Goal: Task Accomplishment & Management: Manage account settings

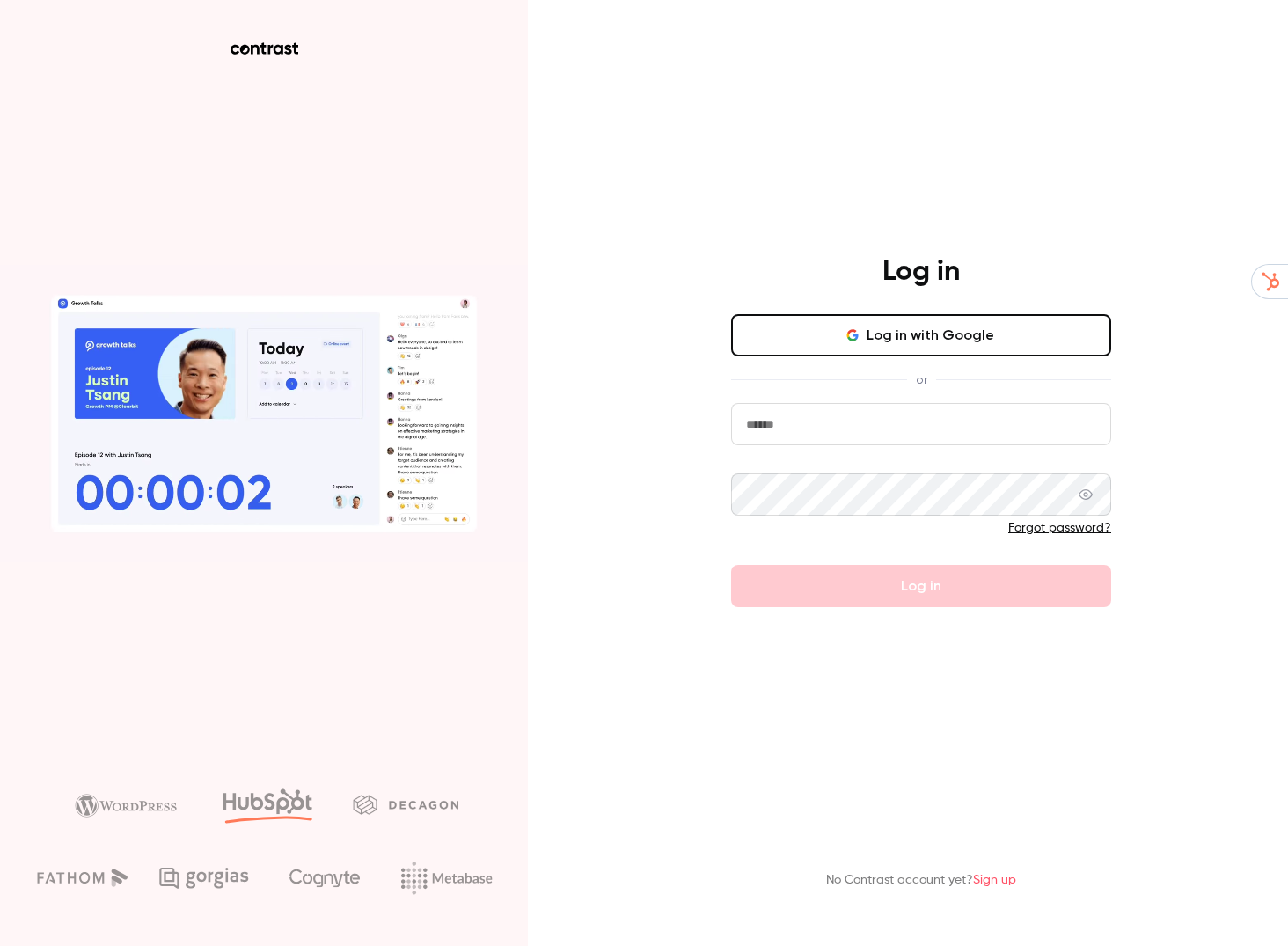
click at [997, 340] on button "Log in with Google" at bounding box center [921, 335] width 380 height 43
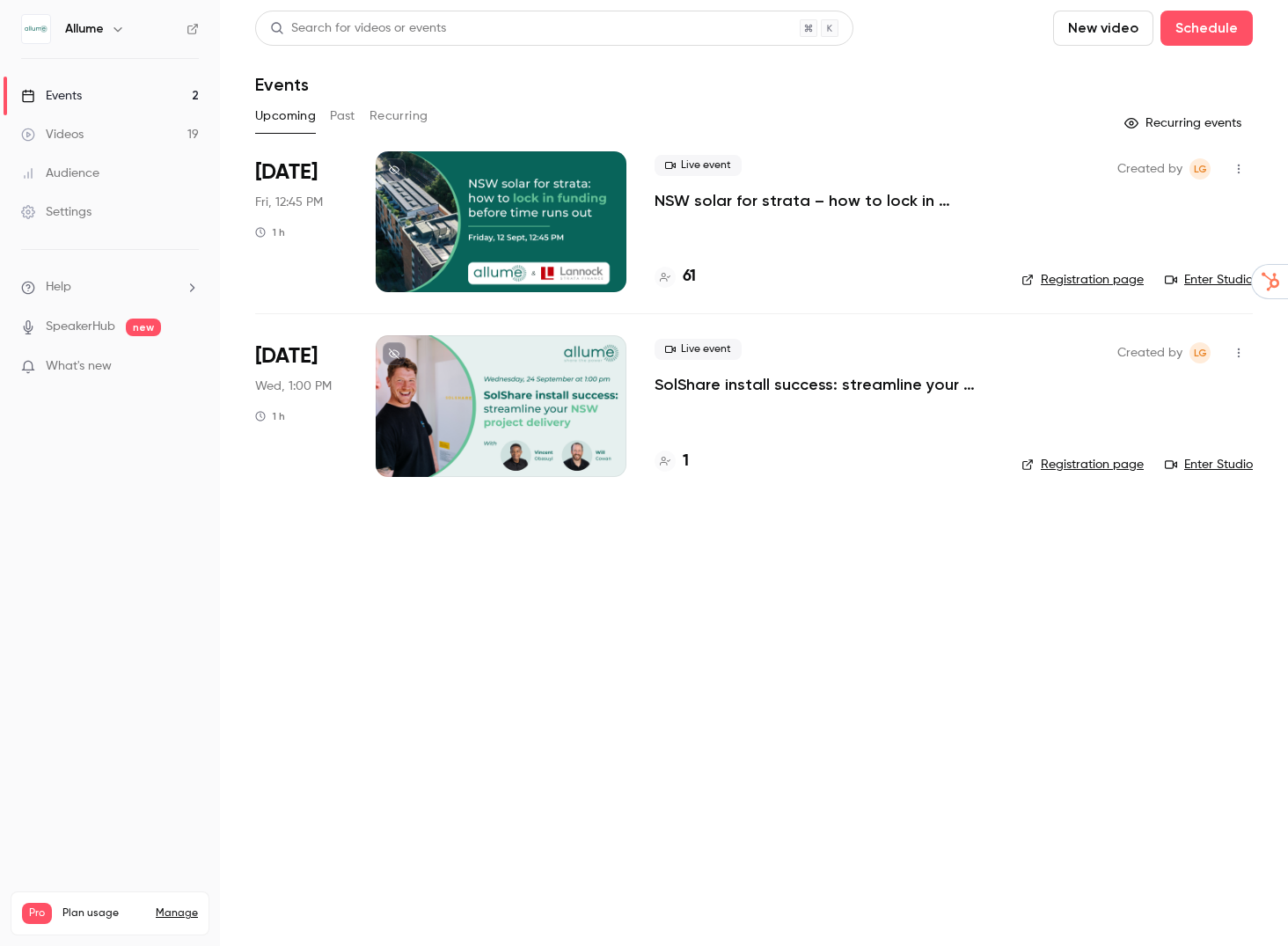
click at [710, 199] on p "NSW solar for strata – how to lock in funding before time runs out" at bounding box center [824, 201] width 339 height 21
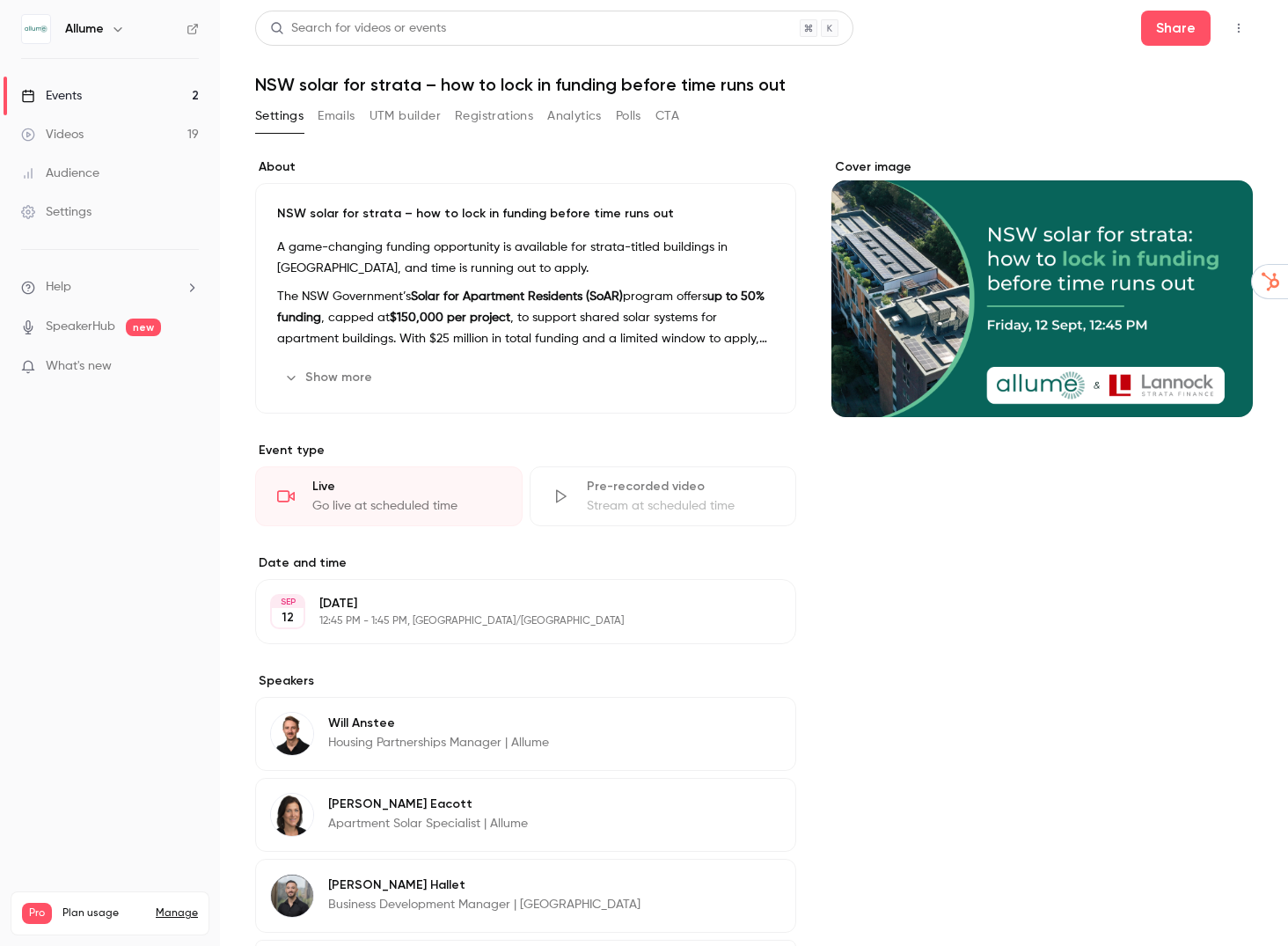
click at [475, 119] on button "Registrations" at bounding box center [493, 115] width 79 height 28
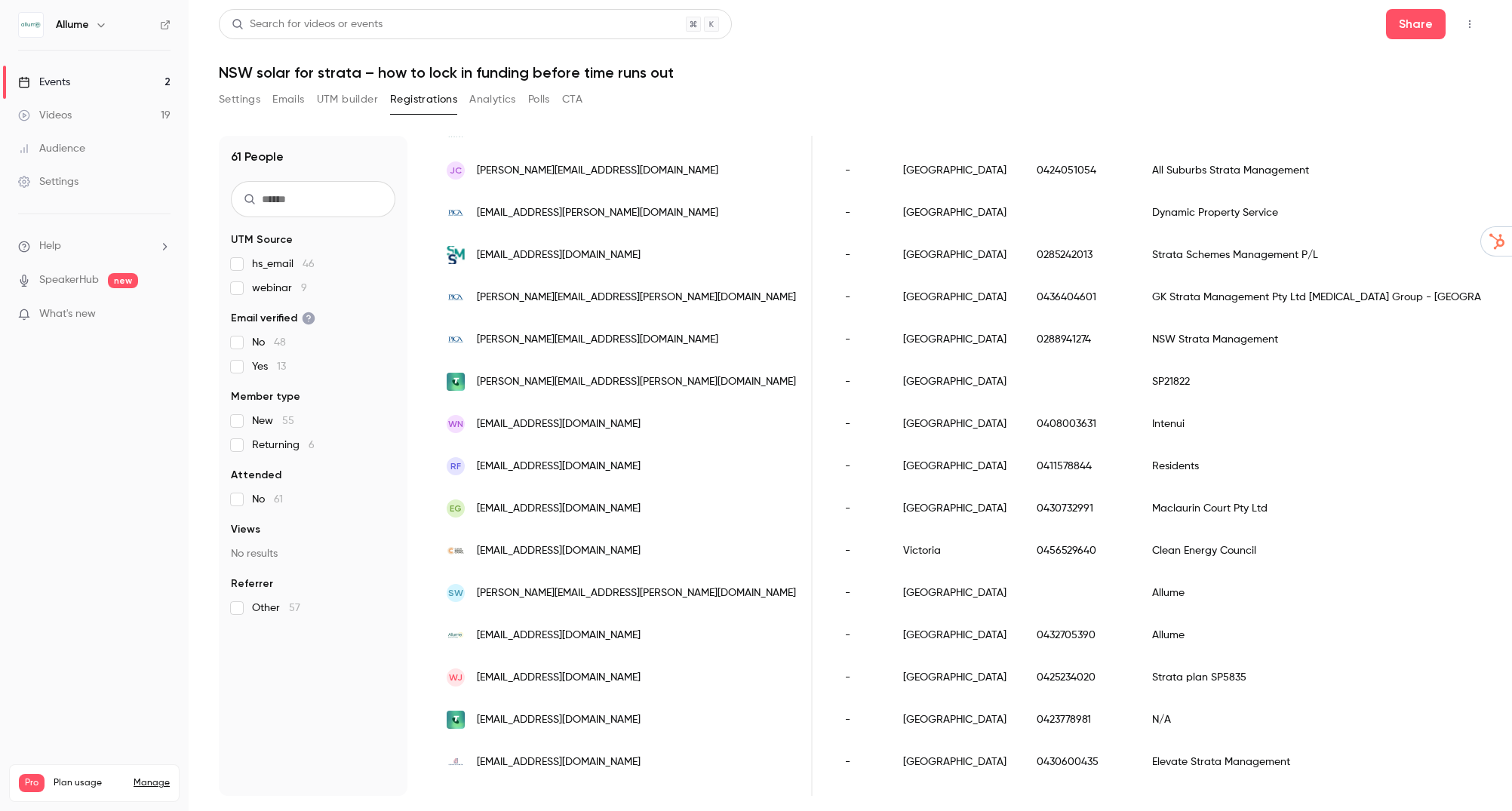
scroll to position [1413, 0]
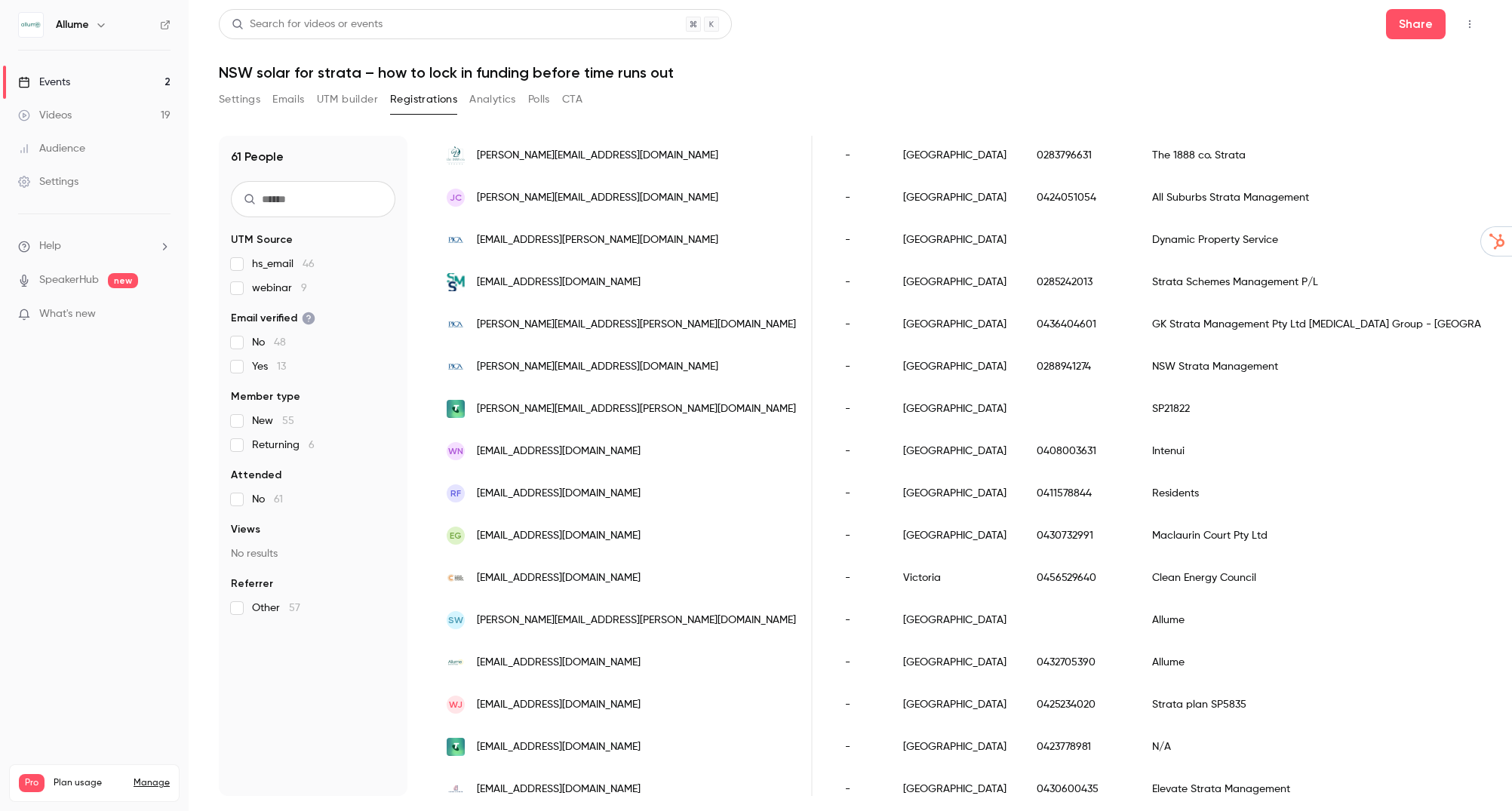
click at [60, 188] on div "Settings" at bounding box center [48, 182] width 61 height 15
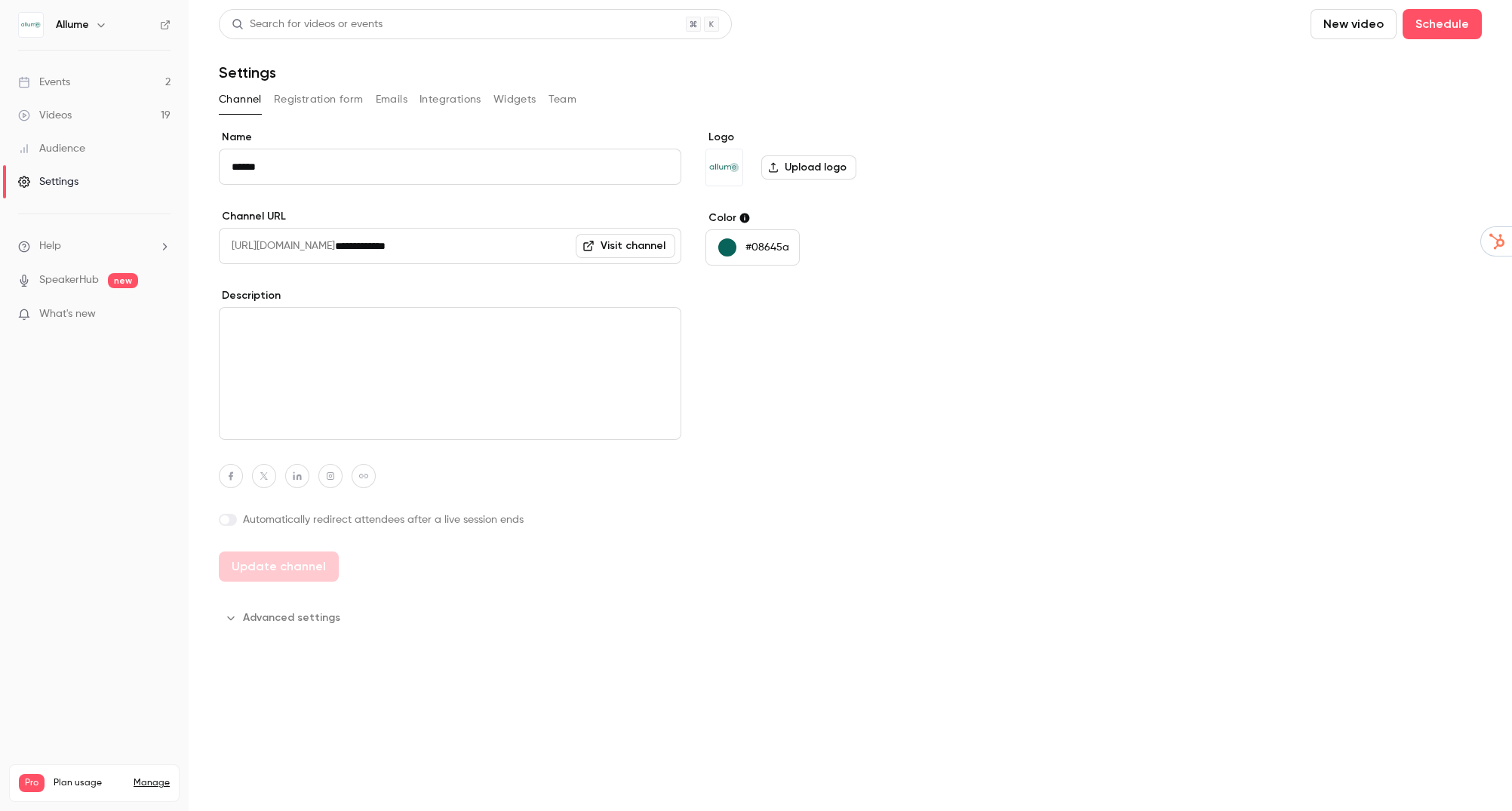
click at [303, 95] on button "Registration form" at bounding box center [319, 99] width 90 height 24
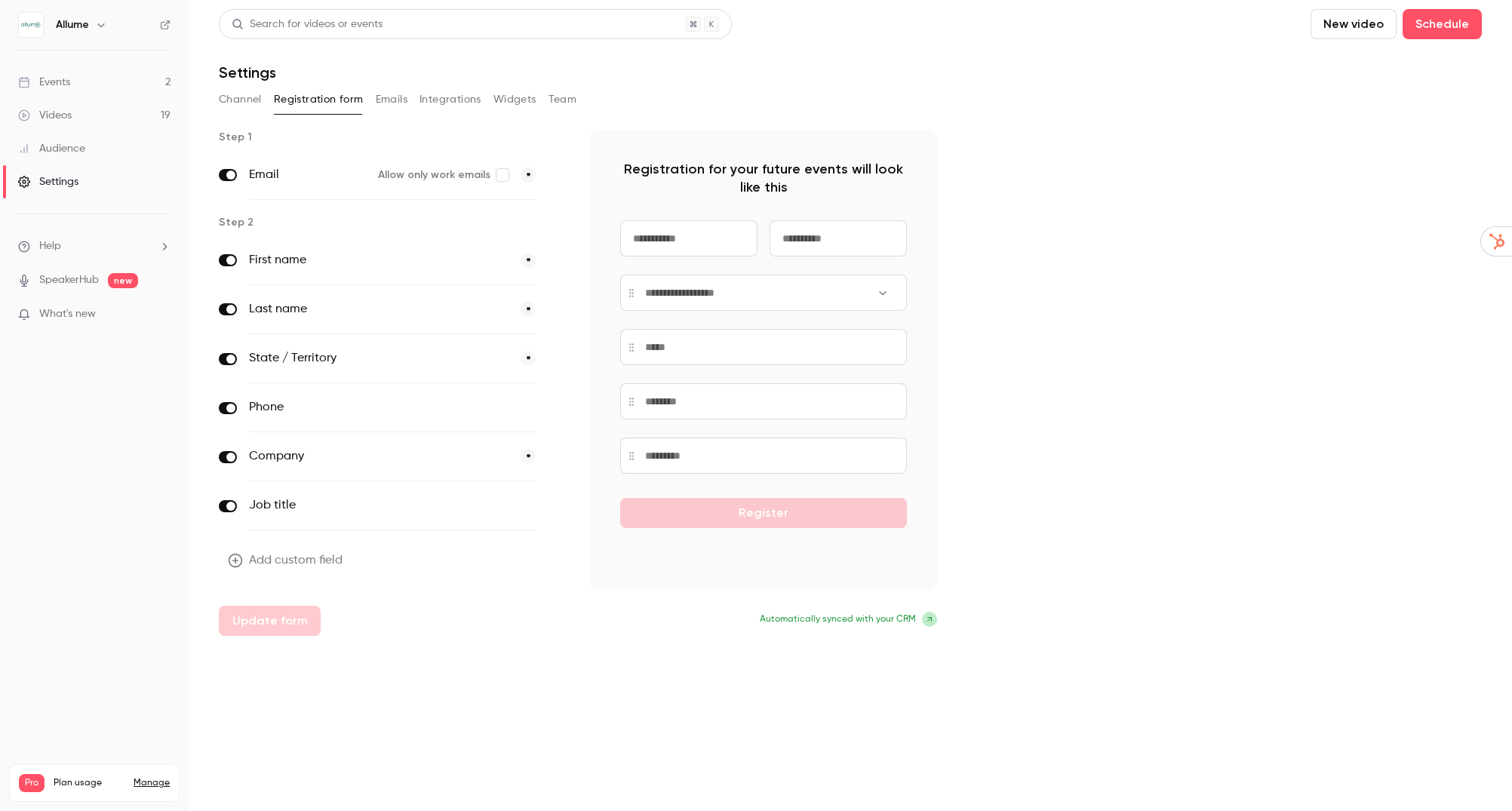
click at [533, 455] on button "*" at bounding box center [528, 456] width 15 height 15
click at [257, 628] on button "Update form" at bounding box center [269, 621] width 102 height 30
click at [62, 179] on div "Settings" at bounding box center [48, 182] width 61 height 15
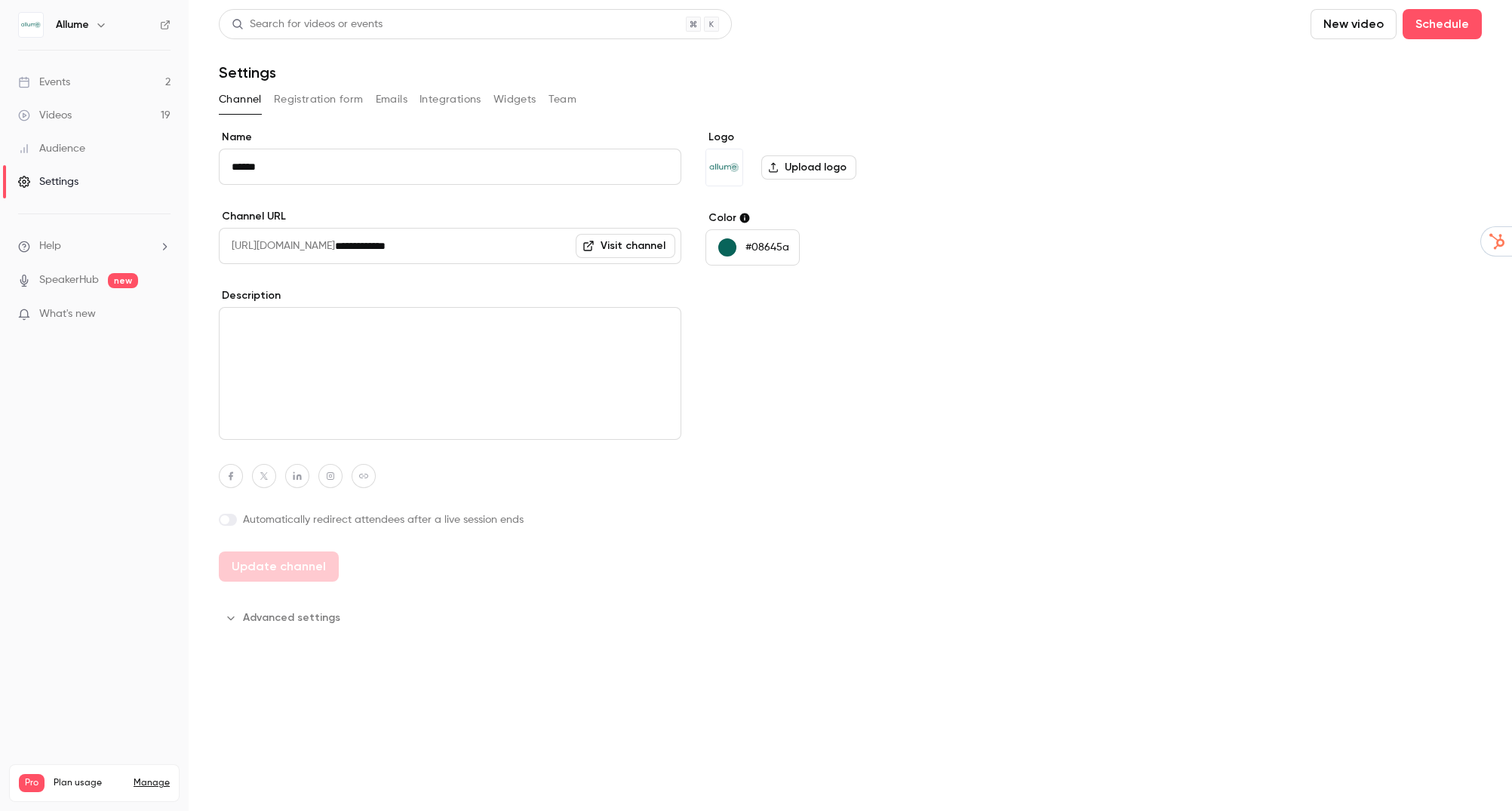
click at [306, 98] on button "Registration form" at bounding box center [319, 99] width 90 height 24
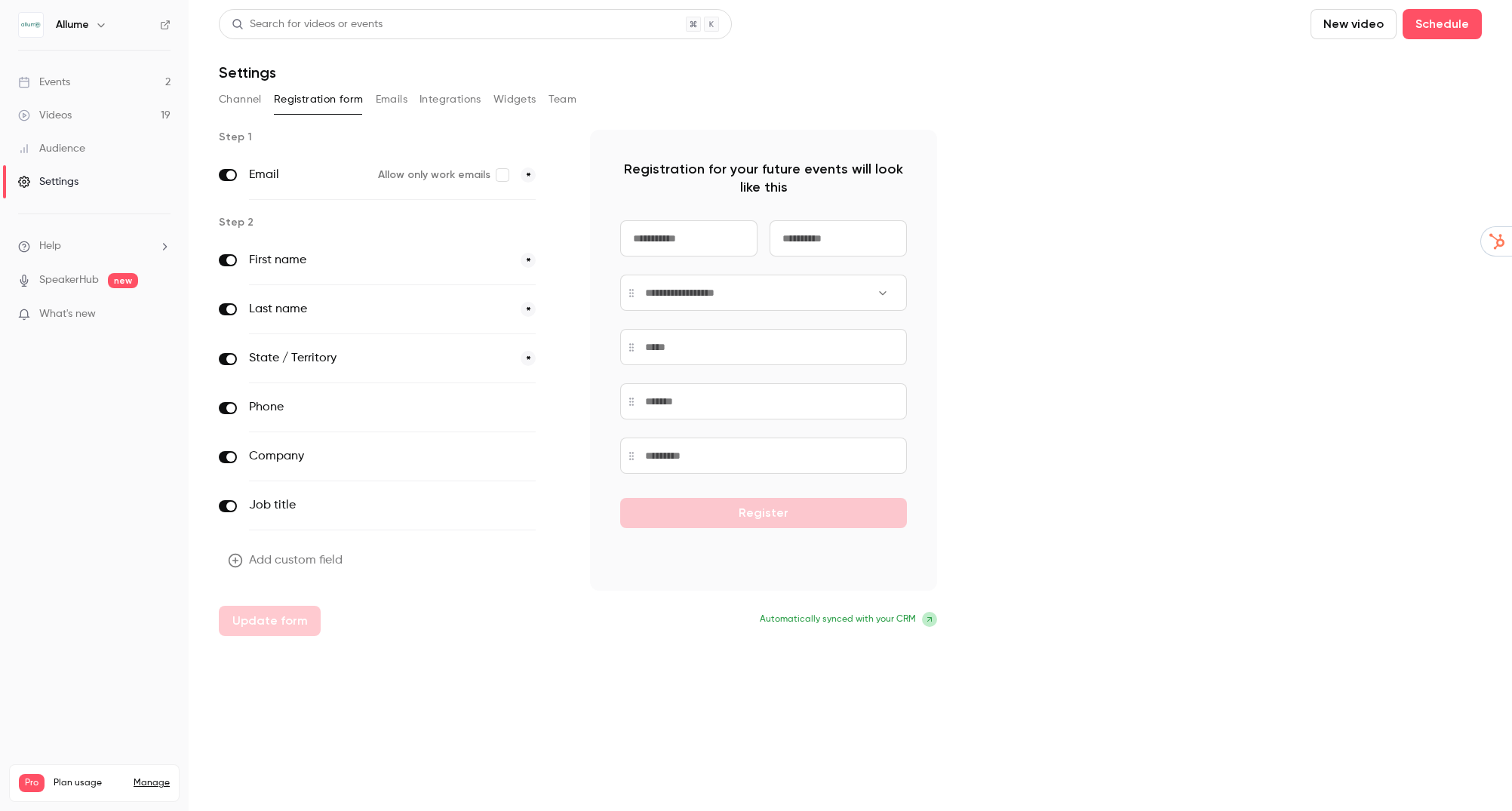
click at [67, 176] on div "Settings" at bounding box center [48, 182] width 61 height 15
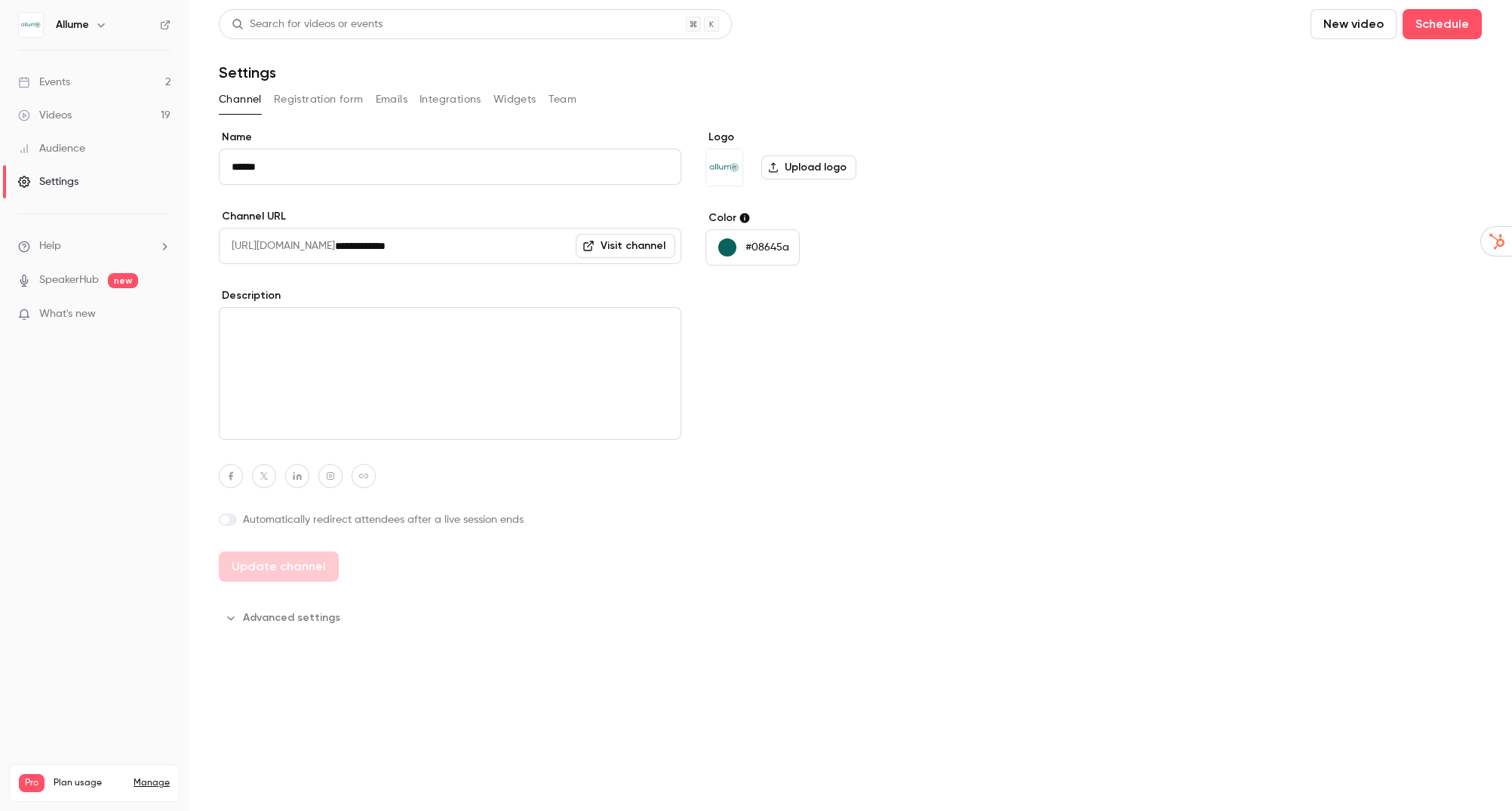
click at [92, 81] on link "Events 2" at bounding box center [94, 82] width 189 height 33
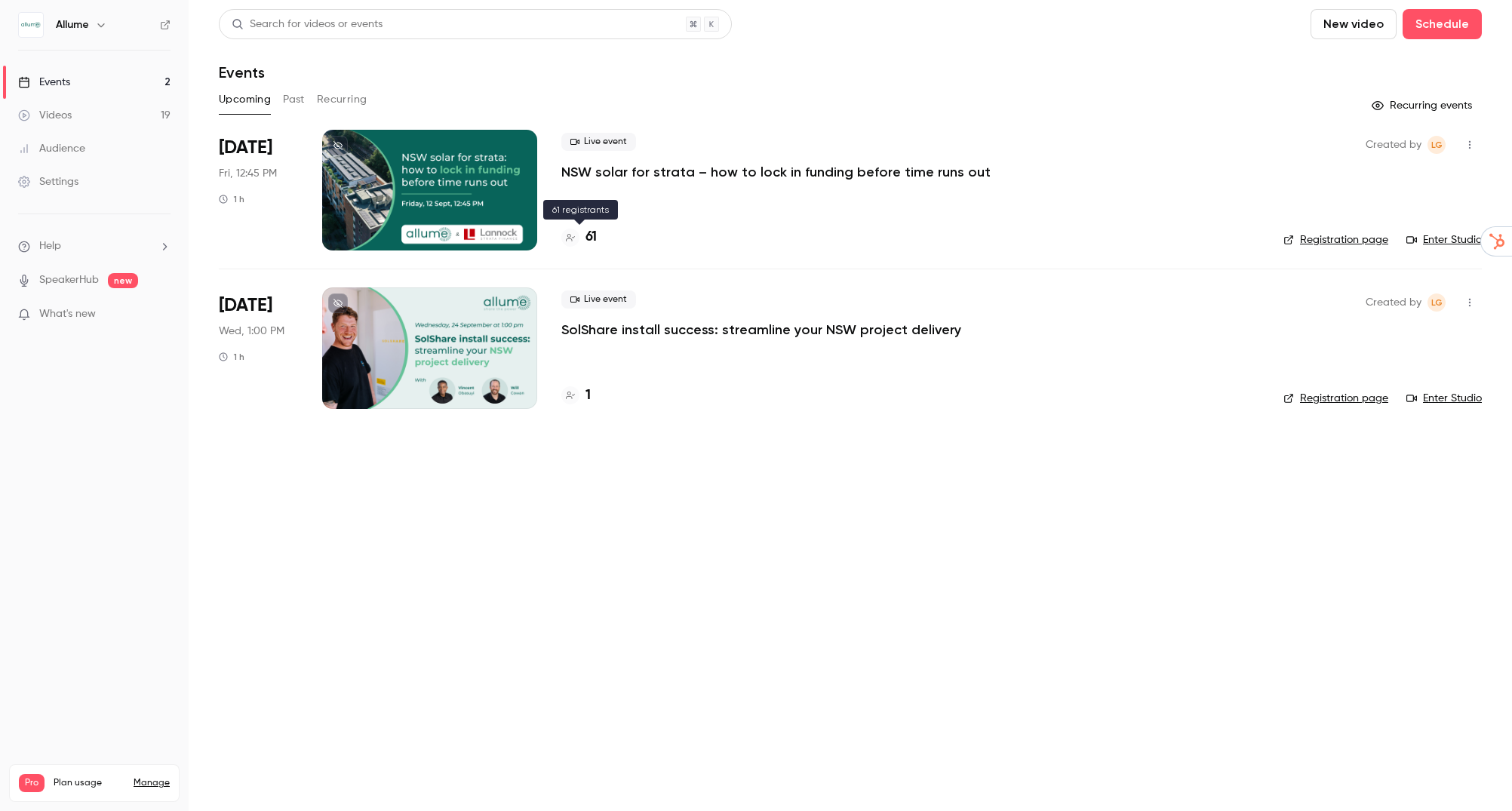
click at [584, 240] on div "61" at bounding box center [579, 237] width 36 height 21
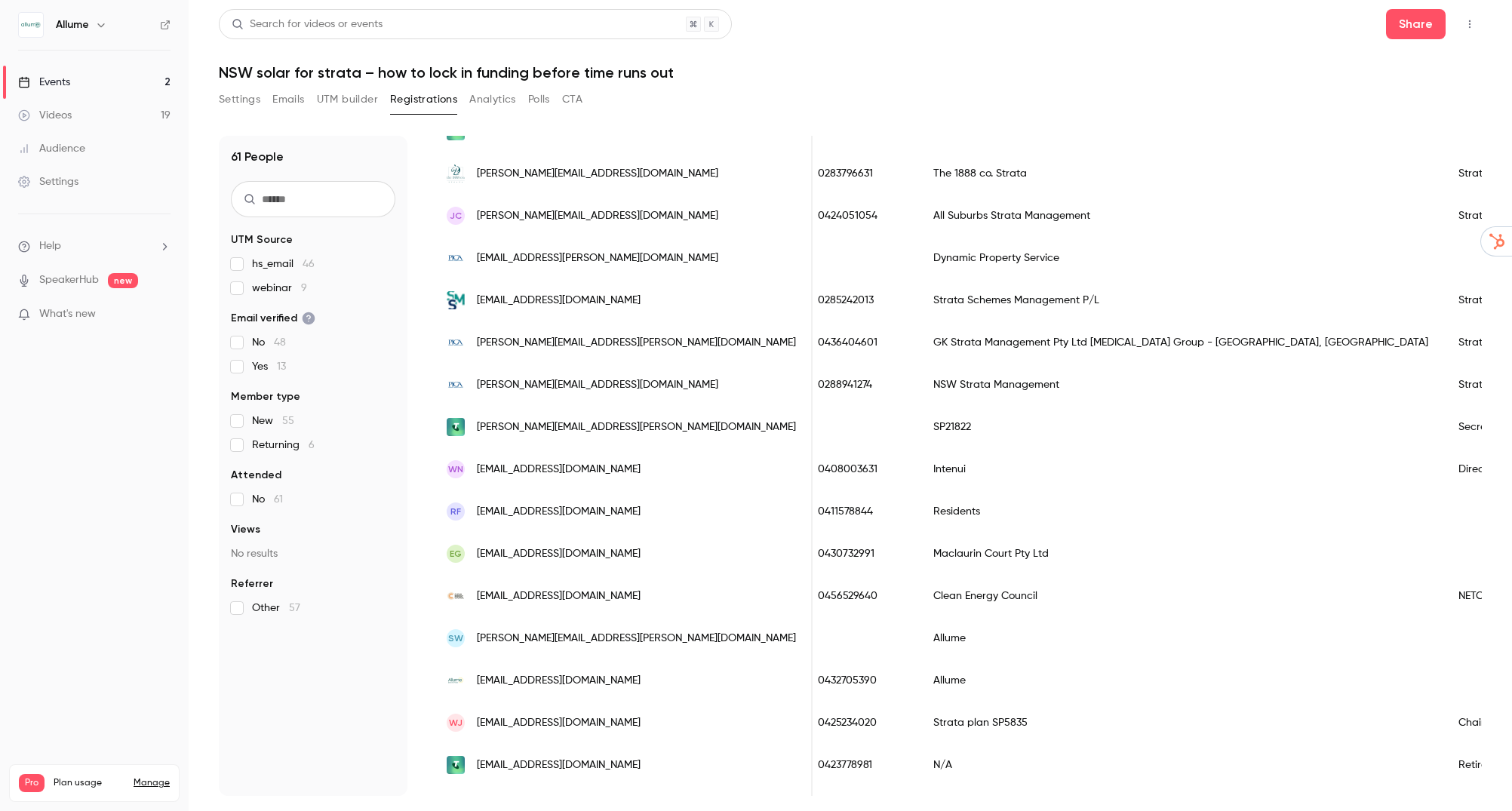
scroll to position [1388, 0]
